Goal: Transaction & Acquisition: Book appointment/travel/reservation

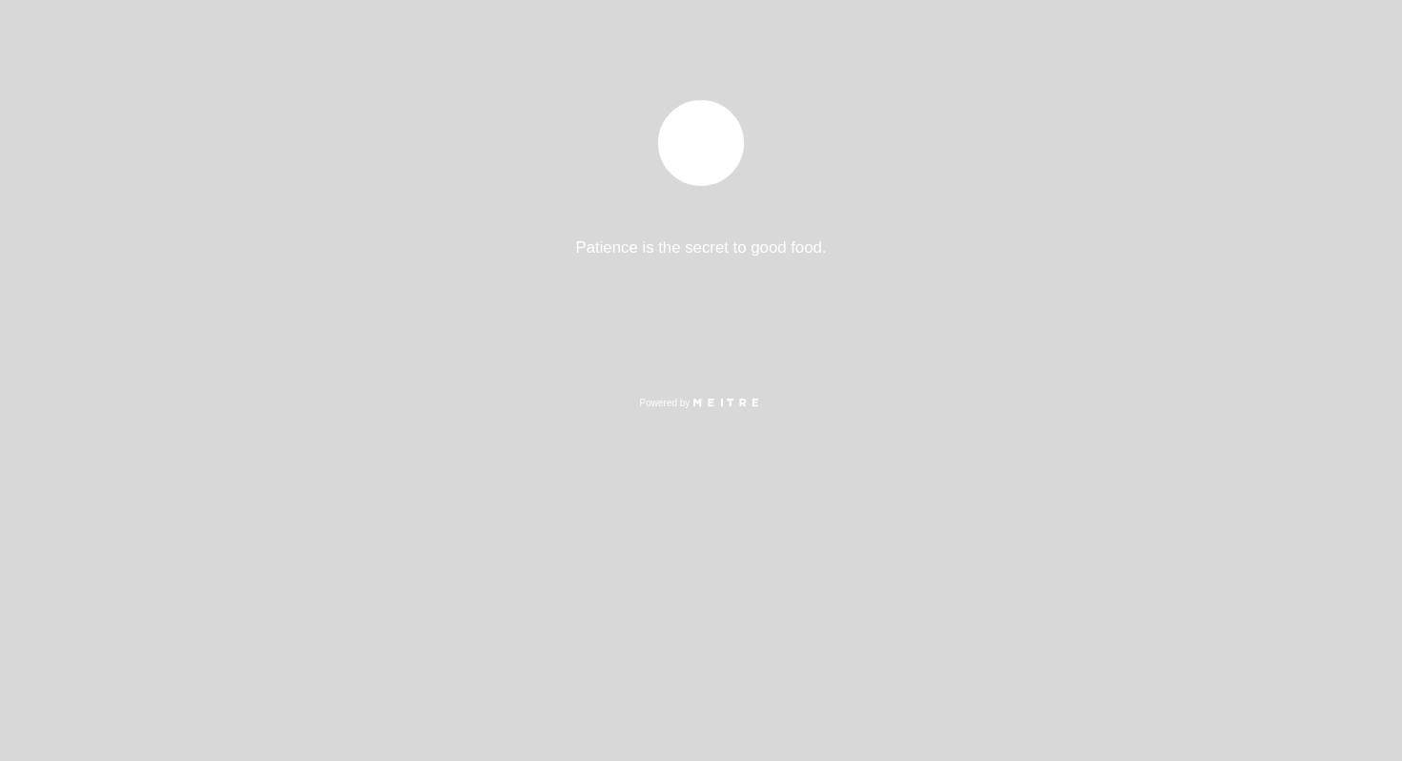
select select "es"
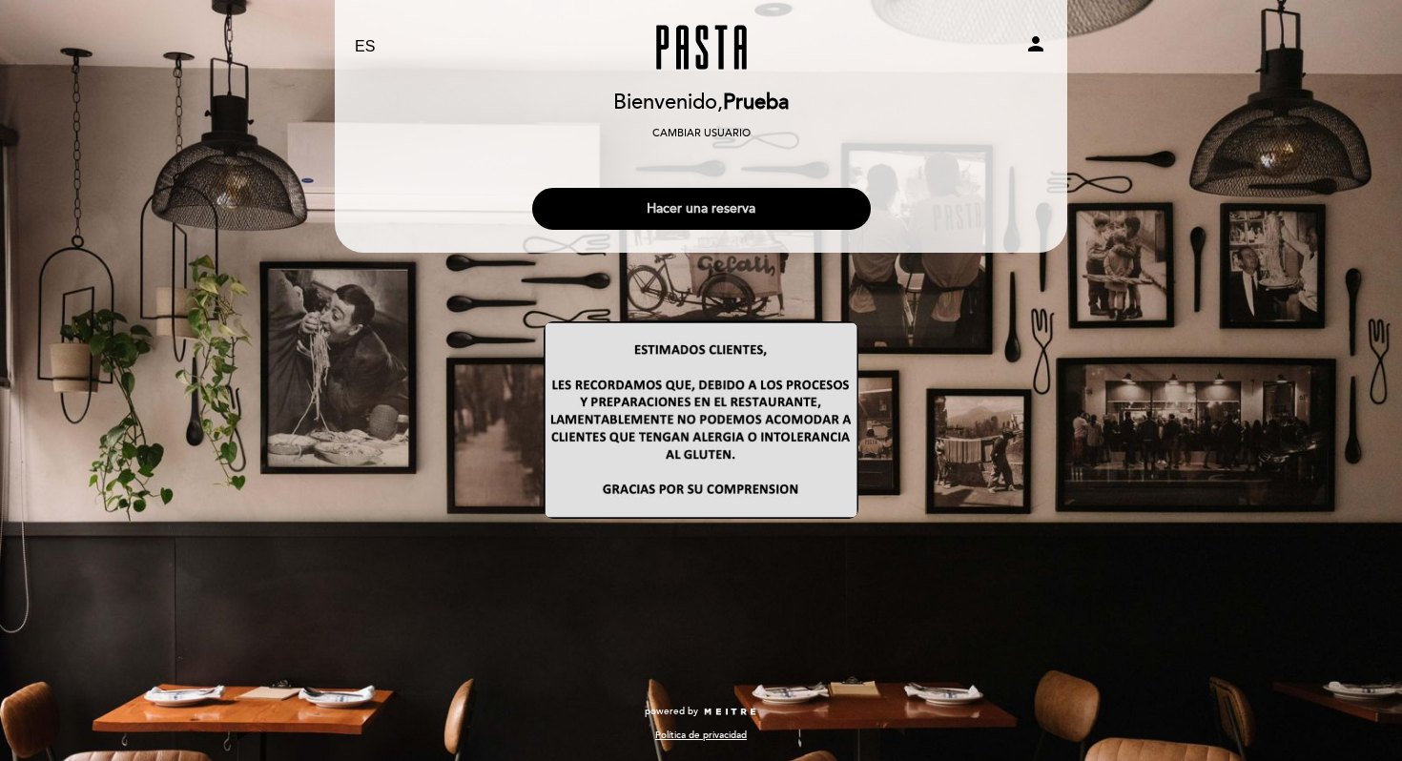
click at [718, 206] on button "Hacer una reserva" at bounding box center [701, 209] width 339 height 42
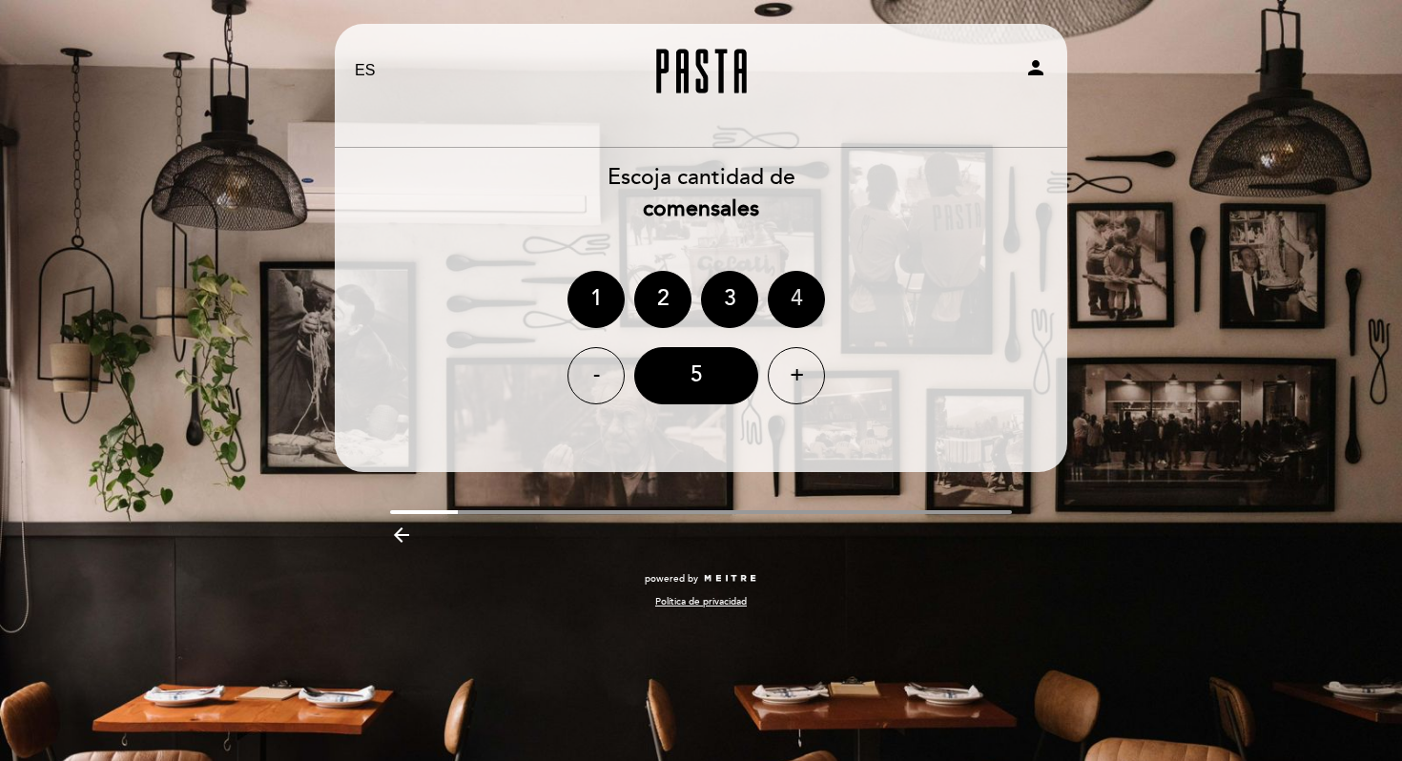
click at [795, 298] on div "4" at bounding box center [796, 299] width 57 height 57
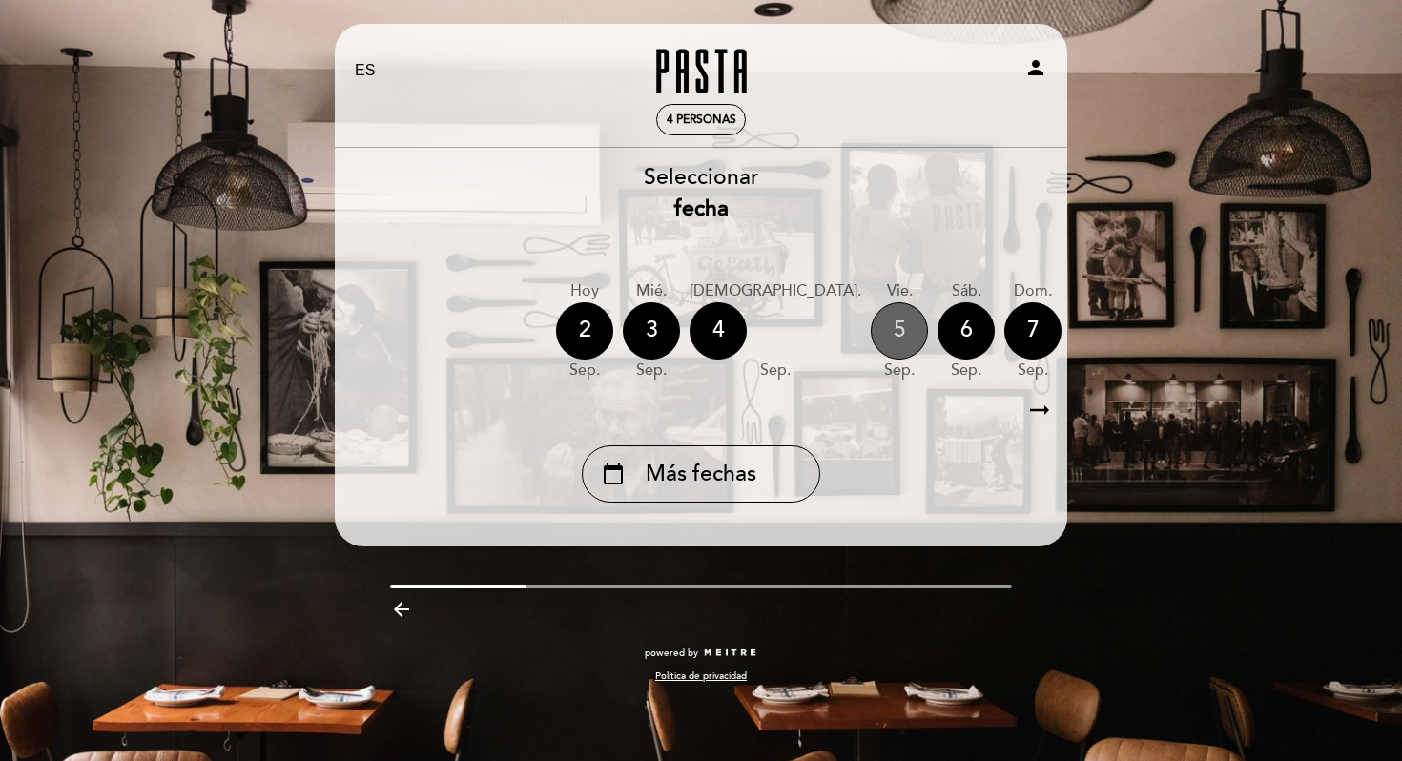
click at [871, 338] on div "5" at bounding box center [899, 330] width 57 height 57
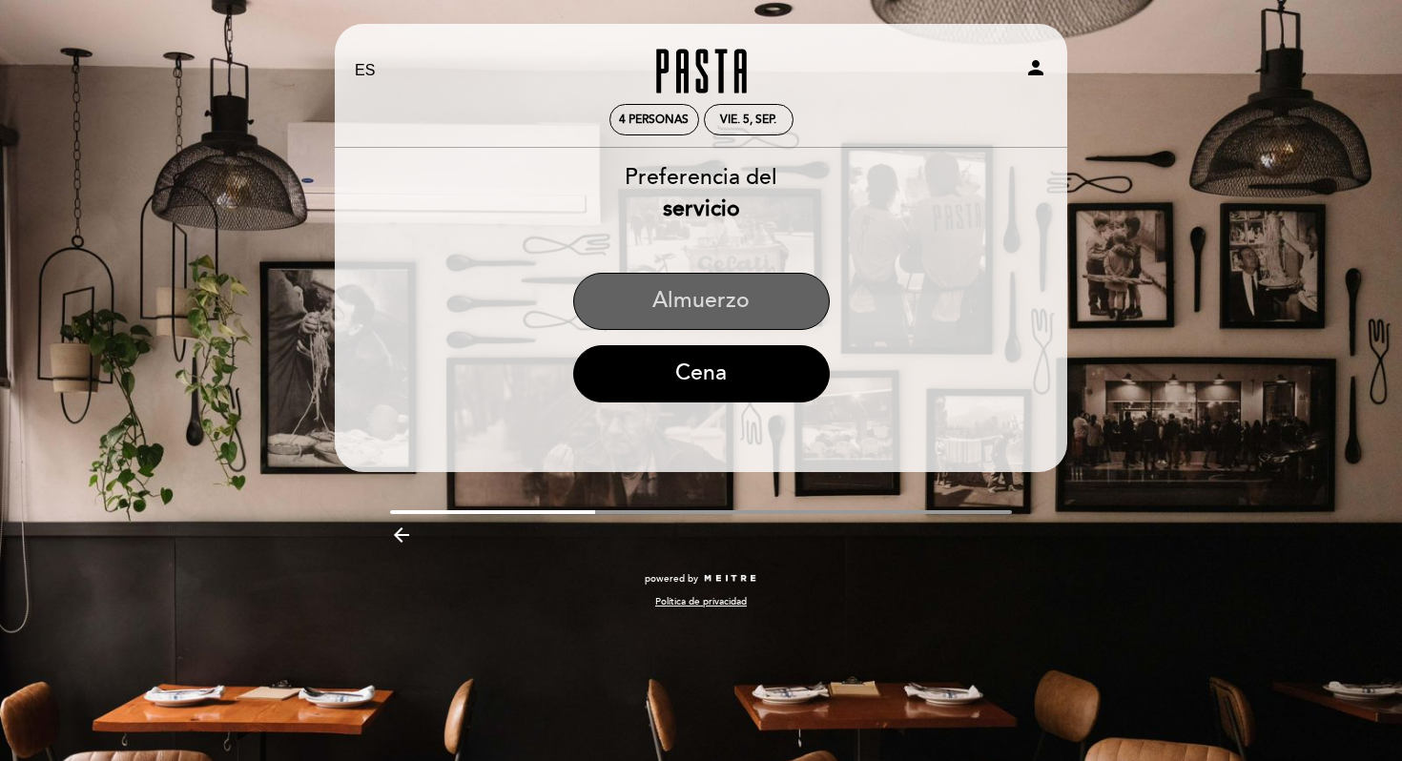
click at [761, 308] on button "Almuerzo" at bounding box center [701, 301] width 257 height 57
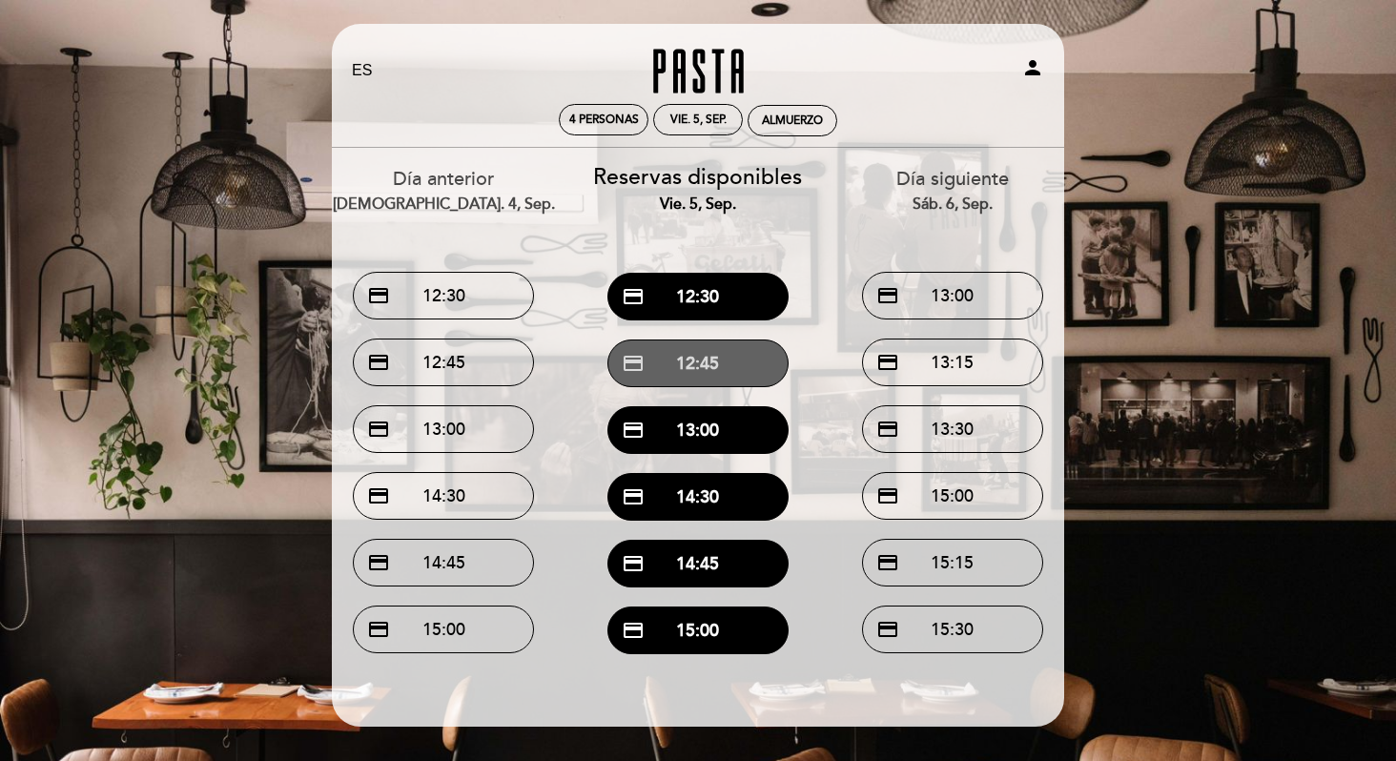
click at [725, 361] on button "credit_card 12:45" at bounding box center [697, 364] width 181 height 48
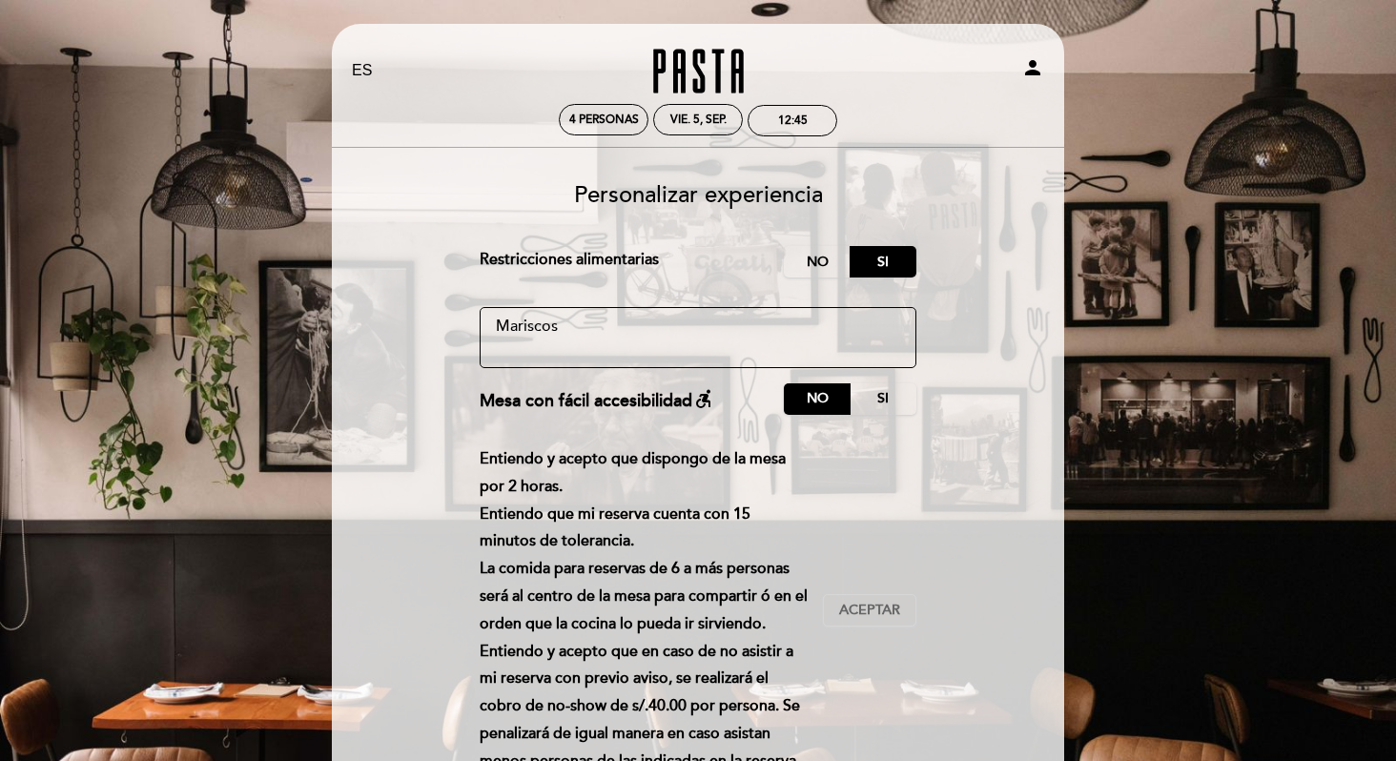
click at [804, 241] on div "Personalizar experiencia Cargo por servicio : 0 % Nothing selected 0 % 15 % 18 …" at bounding box center [698, 515] width 706 height 695
click at [815, 252] on label "No" at bounding box center [817, 261] width 67 height 31
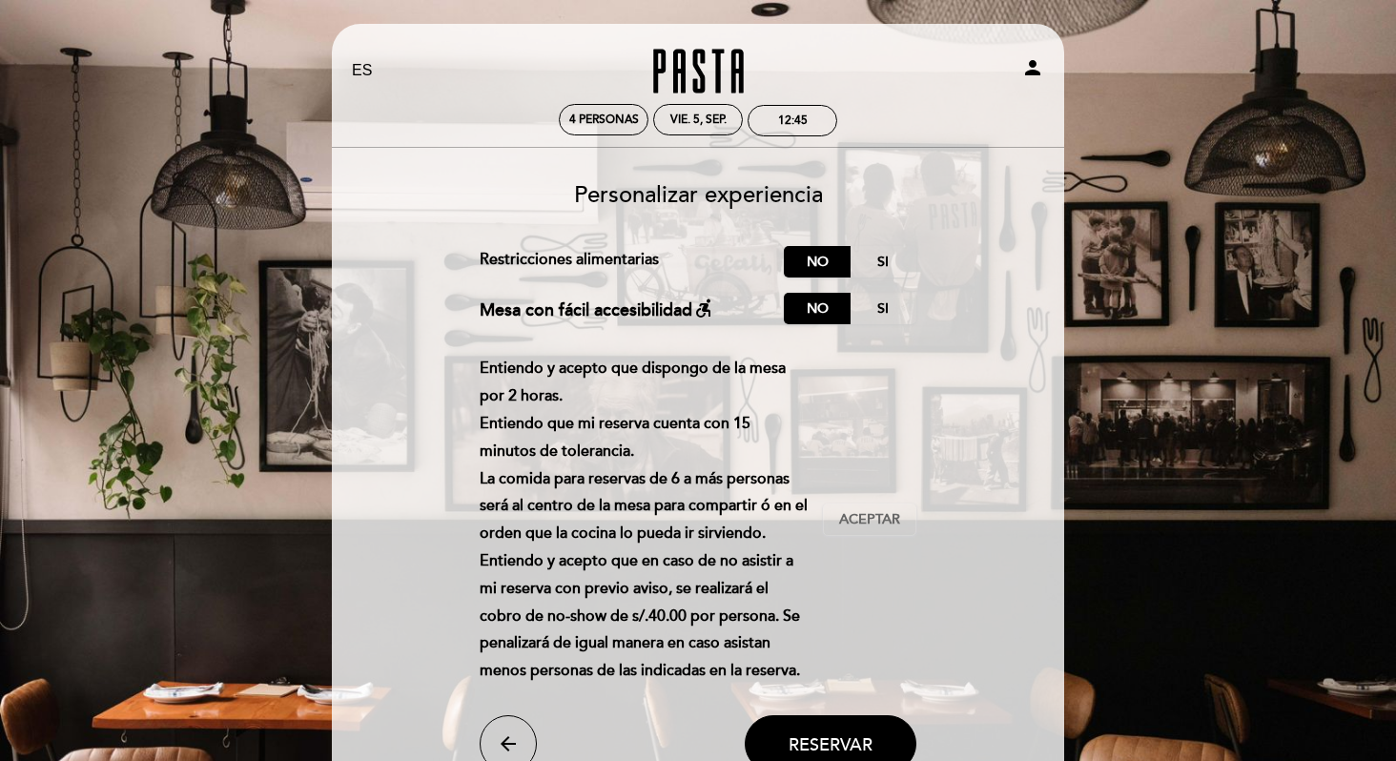
scroll to position [151, 0]
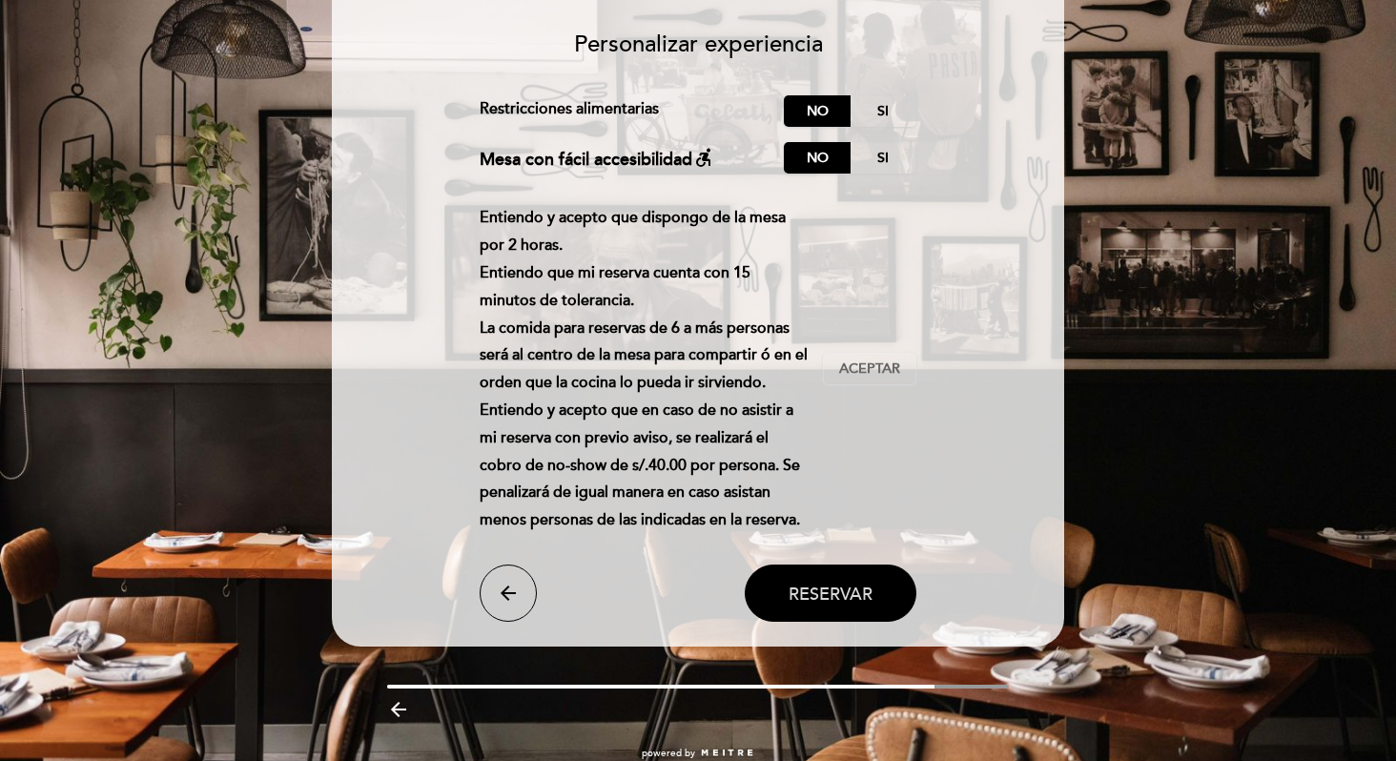
click at [866, 570] on button "Reservar" at bounding box center [831, 593] width 172 height 57
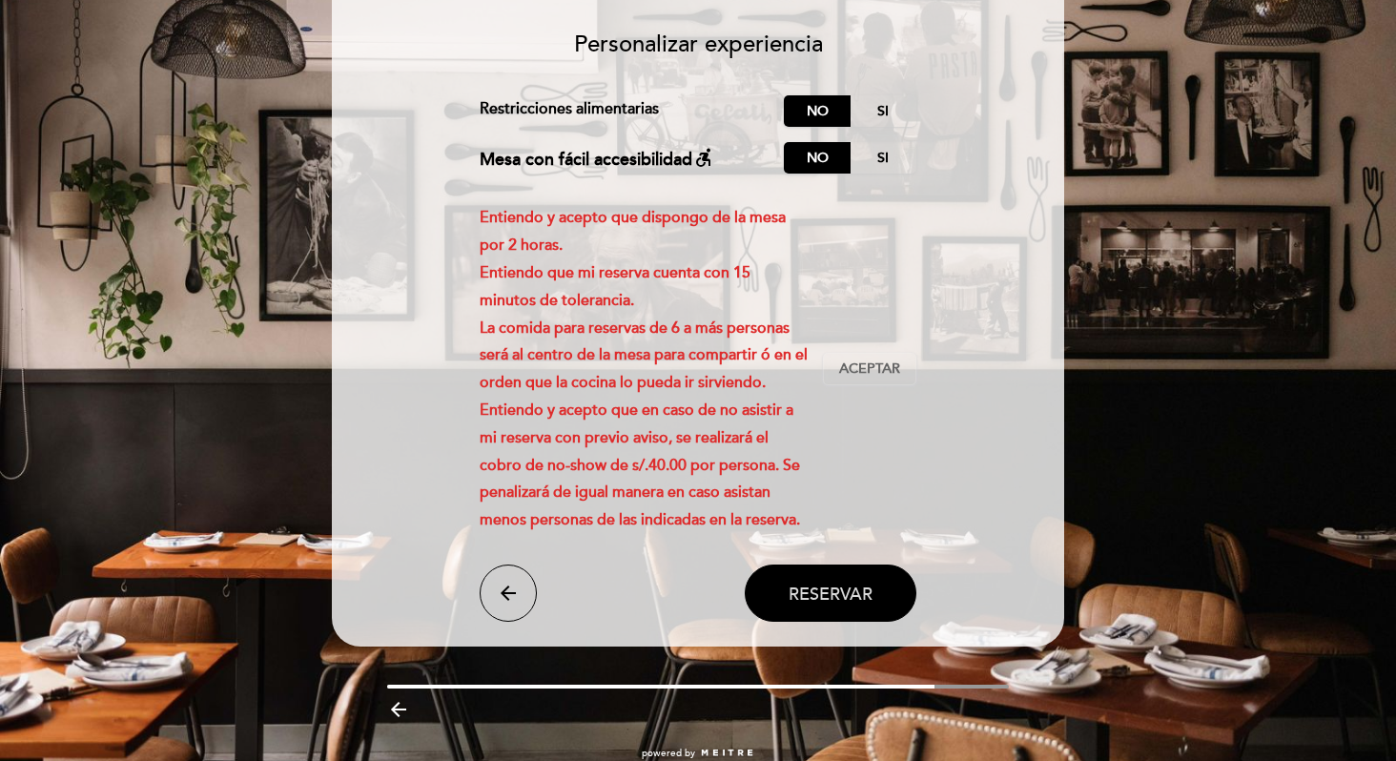
click at [866, 570] on button "Reservar" at bounding box center [831, 593] width 172 height 57
click at [907, 360] on button "Aceptar Aceptado" at bounding box center [869, 369] width 93 height 32
